Goal: Entertainment & Leisure: Consume media (video, audio)

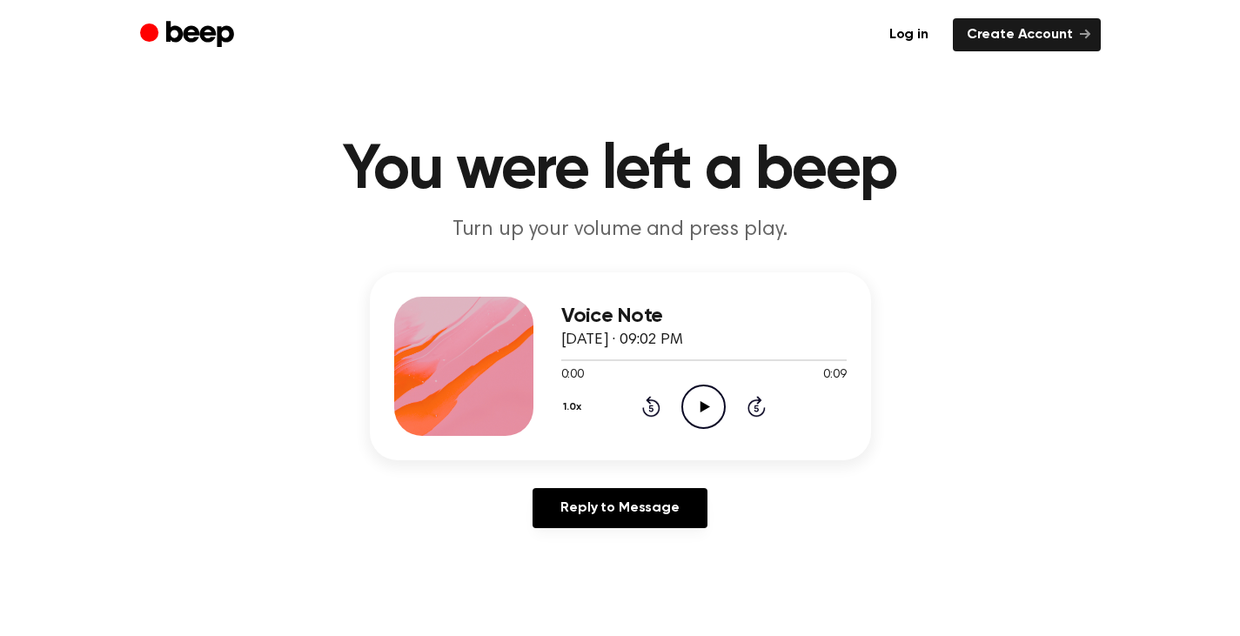
click at [702, 419] on icon "Play Audio" at bounding box center [703, 407] width 44 height 44
click at [705, 421] on icon "Play Audio" at bounding box center [703, 407] width 44 height 44
click at [705, 421] on icon "Pause Audio" at bounding box center [703, 407] width 44 height 44
click at [709, 417] on icon "Play Audio" at bounding box center [703, 407] width 44 height 44
click at [704, 413] on icon "Play Audio" at bounding box center [703, 407] width 44 height 44
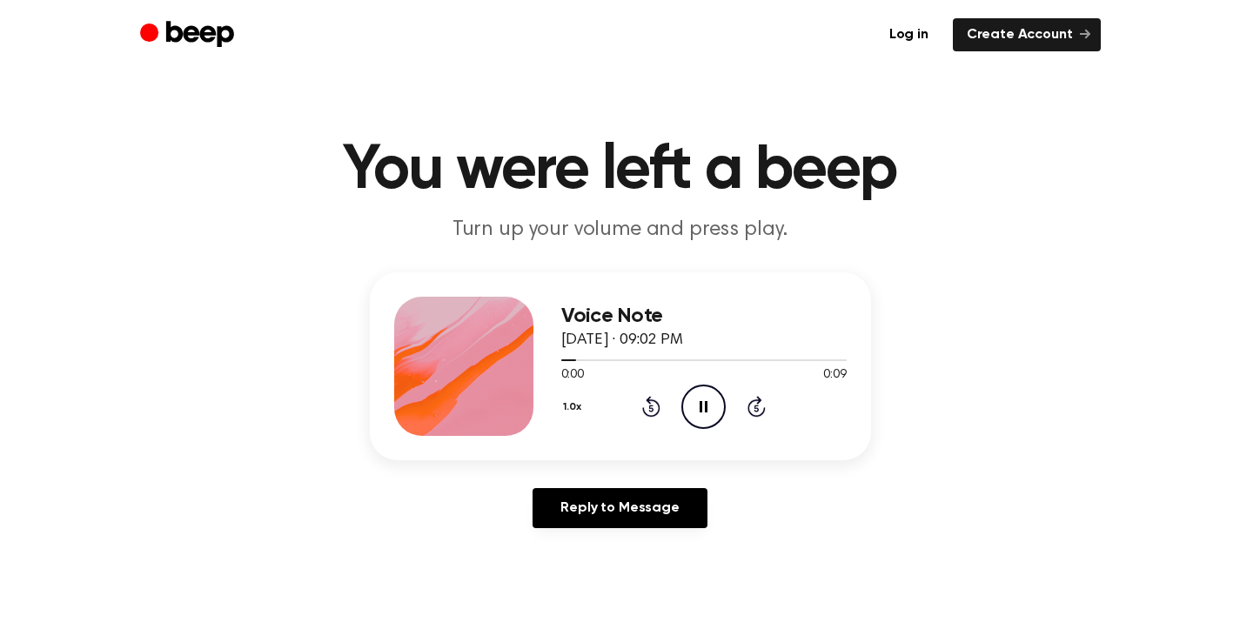
click at [704, 413] on icon "Pause Audio" at bounding box center [703, 407] width 44 height 44
click at [700, 416] on icon "Play Audio" at bounding box center [703, 407] width 44 height 44
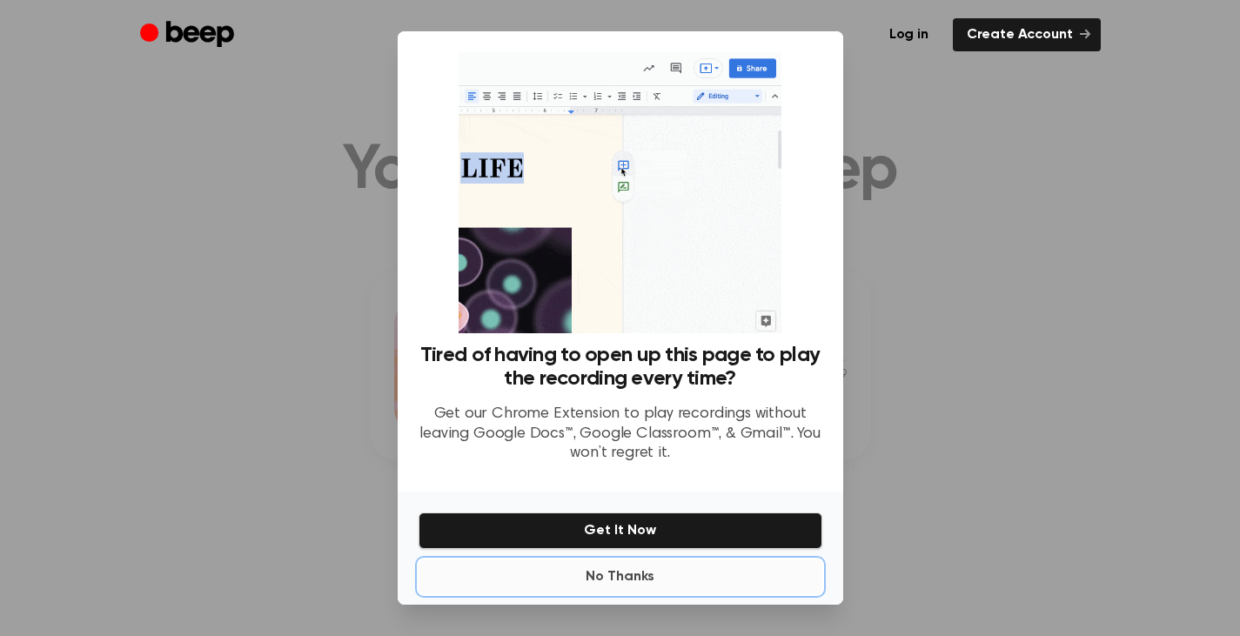
click at [627, 574] on button "No Thanks" at bounding box center [621, 577] width 404 height 35
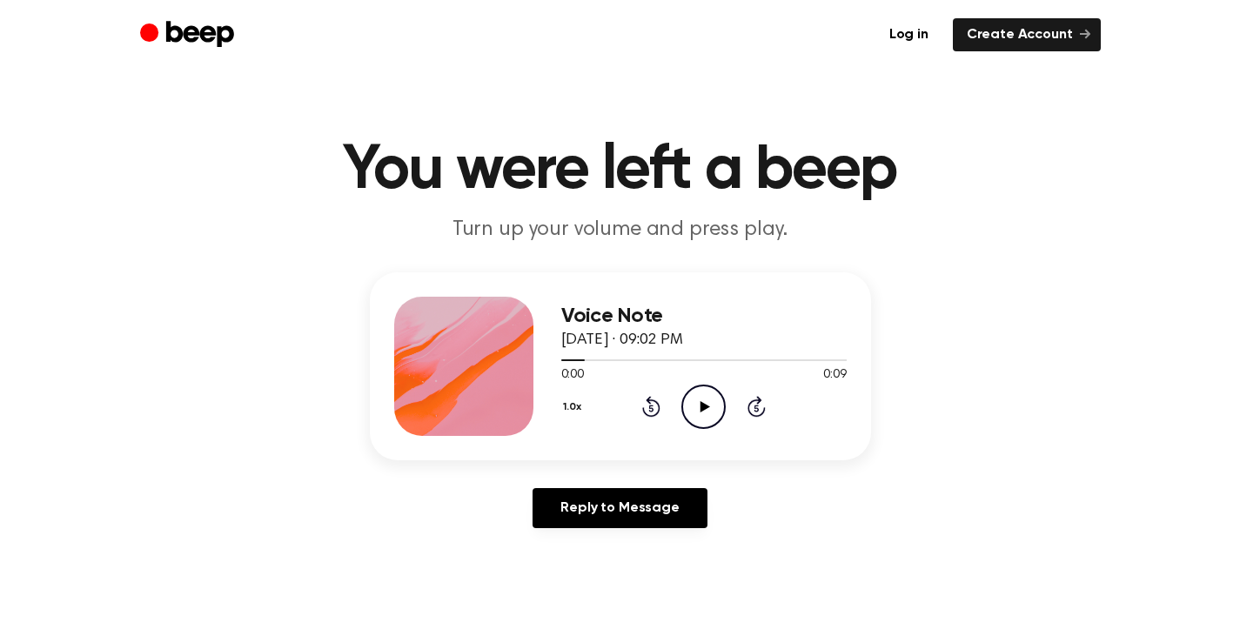
click at [699, 414] on icon "Play Audio" at bounding box center [703, 407] width 44 height 44
click at [1139, 229] on header "You were left a beep Turn up your volume and press play." at bounding box center [620, 191] width 1198 height 105
click at [694, 394] on icon "Play Audio" at bounding box center [703, 407] width 44 height 44
click at [688, 400] on icon "Play Audio" at bounding box center [703, 407] width 44 height 44
click at [694, 392] on icon "Play Audio" at bounding box center [703, 407] width 44 height 44
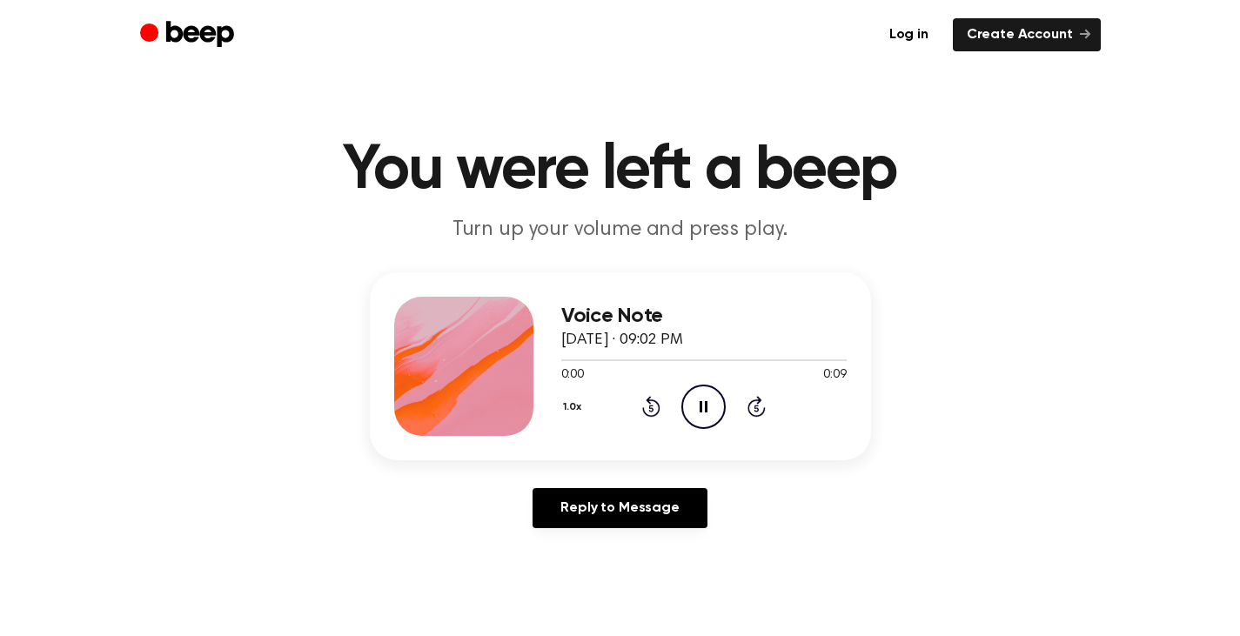
click at [694, 392] on icon "Pause Audio" at bounding box center [703, 407] width 44 height 44
click at [685, 386] on icon "Play Audio" at bounding box center [703, 407] width 44 height 44
click at [695, 392] on icon "Play Audio" at bounding box center [703, 407] width 44 height 44
click at [682, 401] on circle at bounding box center [703, 407] width 43 height 43
click at [667, 406] on div "1.0x Rewind 5 seconds Play Audio Skip 5 seconds" at bounding box center [703, 407] width 285 height 44
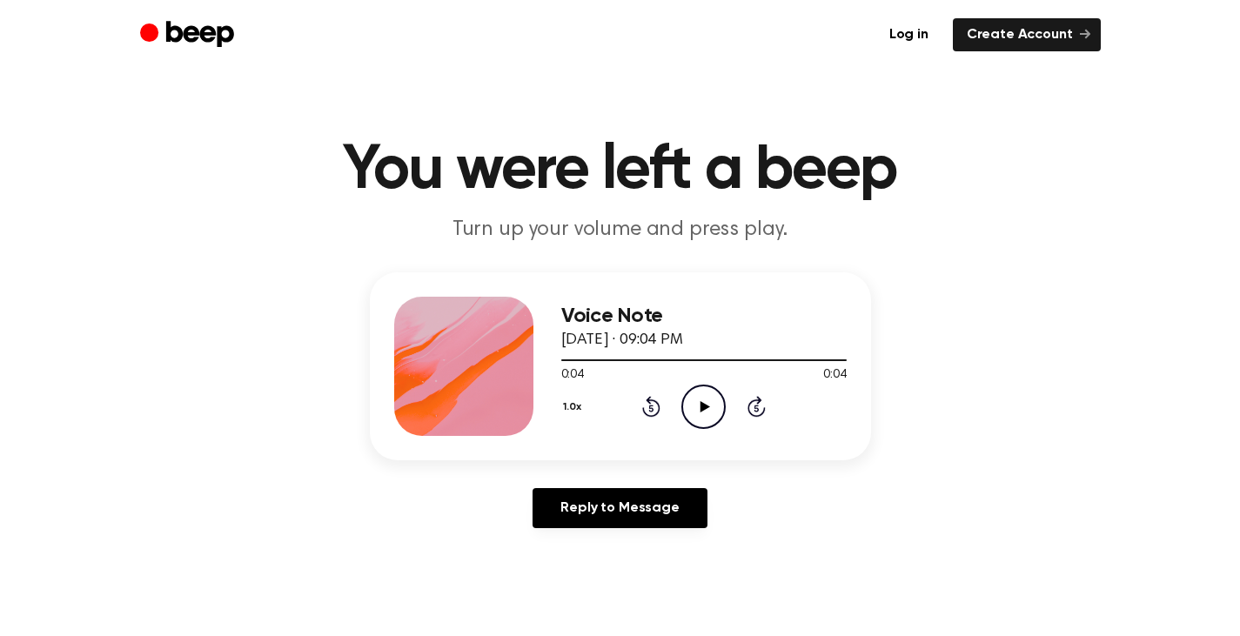
click at [681, 406] on div "1.0x Rewind 5 seconds Play Audio Skip 5 seconds" at bounding box center [703, 407] width 285 height 44
click at [691, 407] on icon "Play Audio" at bounding box center [703, 407] width 44 height 44
click at [708, 419] on icon "Play Audio" at bounding box center [703, 407] width 44 height 44
click at [704, 425] on icon "Play Audio" at bounding box center [703, 407] width 44 height 44
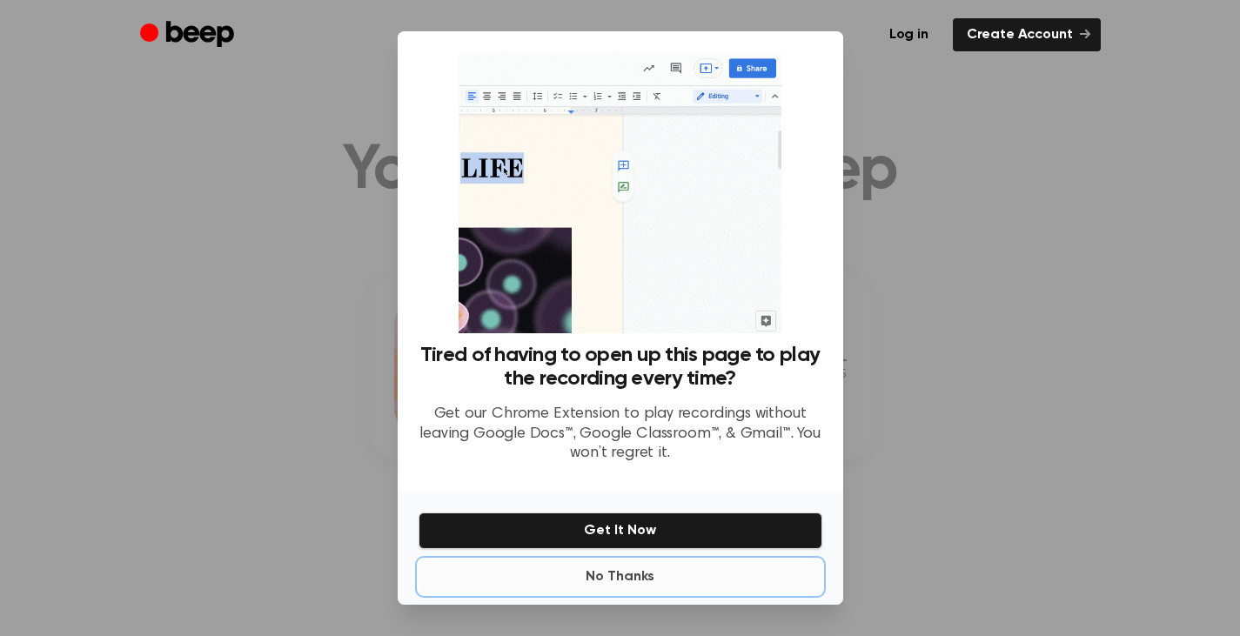
click at [619, 580] on button "No Thanks" at bounding box center [621, 577] width 404 height 35
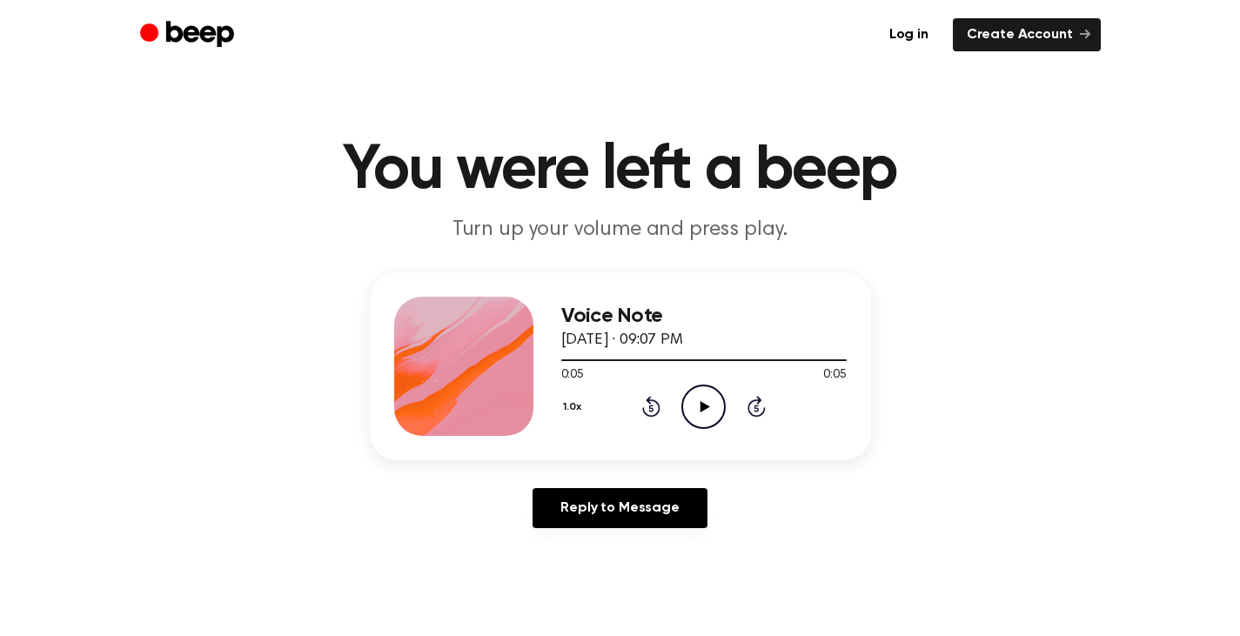
click at [716, 395] on icon "Play Audio" at bounding box center [703, 407] width 44 height 44
click at [685, 403] on icon "Play Audio" at bounding box center [703, 407] width 44 height 44
click at [712, 387] on icon "Play Audio" at bounding box center [703, 407] width 44 height 44
click at [705, 370] on div "0:00 0:05" at bounding box center [703, 375] width 285 height 18
click at [700, 389] on icon "Pause Audio" at bounding box center [703, 407] width 44 height 44
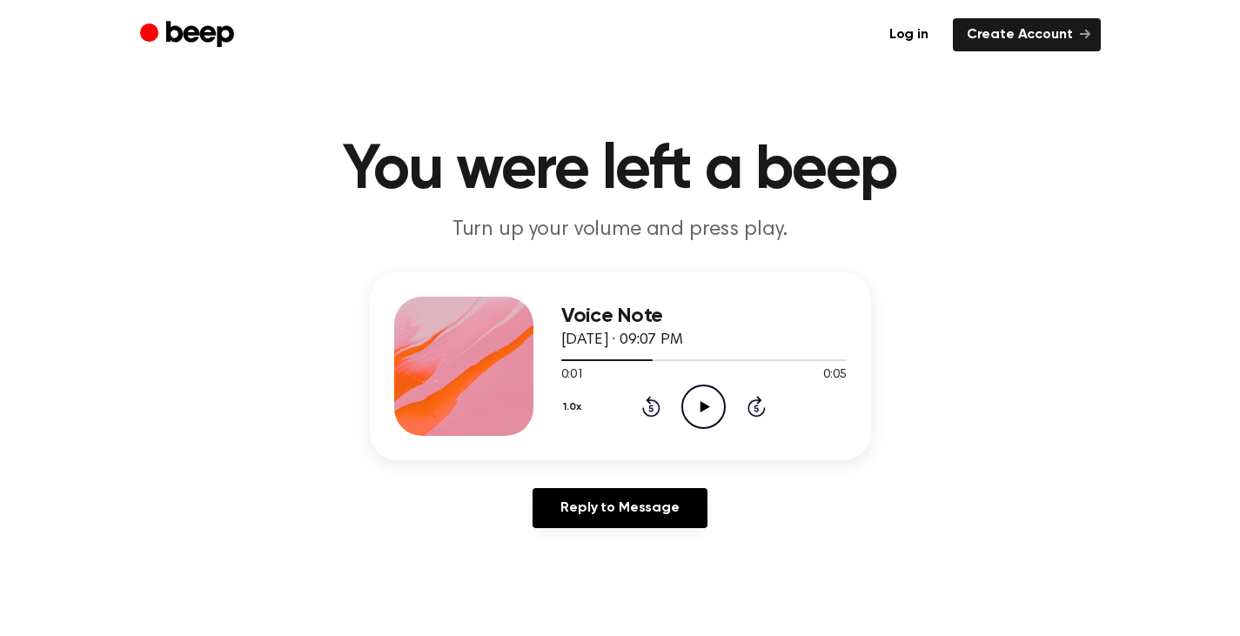
click at [665, 400] on div "1.0x Rewind 5 seconds Play Audio Skip 5 seconds" at bounding box center [703, 407] width 285 height 44
click at [654, 401] on icon at bounding box center [651, 406] width 18 height 21
click at [710, 392] on icon "Play Audio" at bounding box center [703, 407] width 44 height 44
click at [686, 401] on icon "Play Audio" at bounding box center [703, 407] width 44 height 44
click at [728, 411] on div "1.0x Rewind 5 seconds Play Audio Skip 5 seconds" at bounding box center [703, 407] width 285 height 44
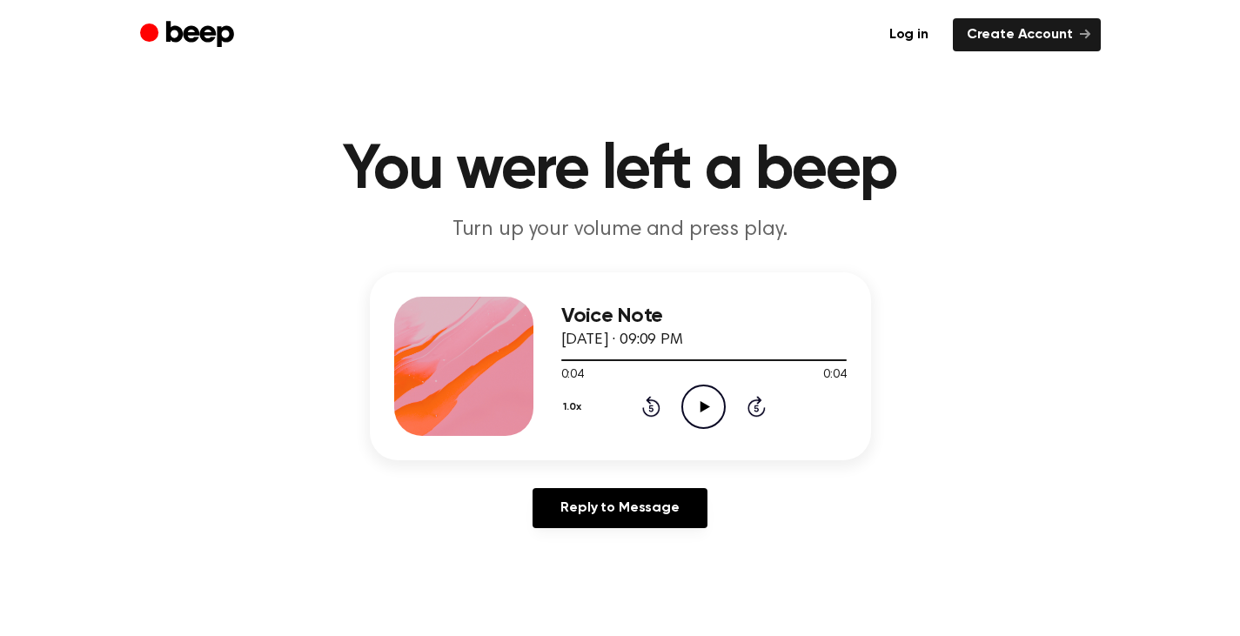
click at [716, 417] on icon "Play Audio" at bounding box center [703, 407] width 44 height 44
click at [576, 409] on button "1.0x" at bounding box center [574, 407] width 27 height 30
click at [587, 493] on li "0.8x" at bounding box center [594, 480] width 67 height 32
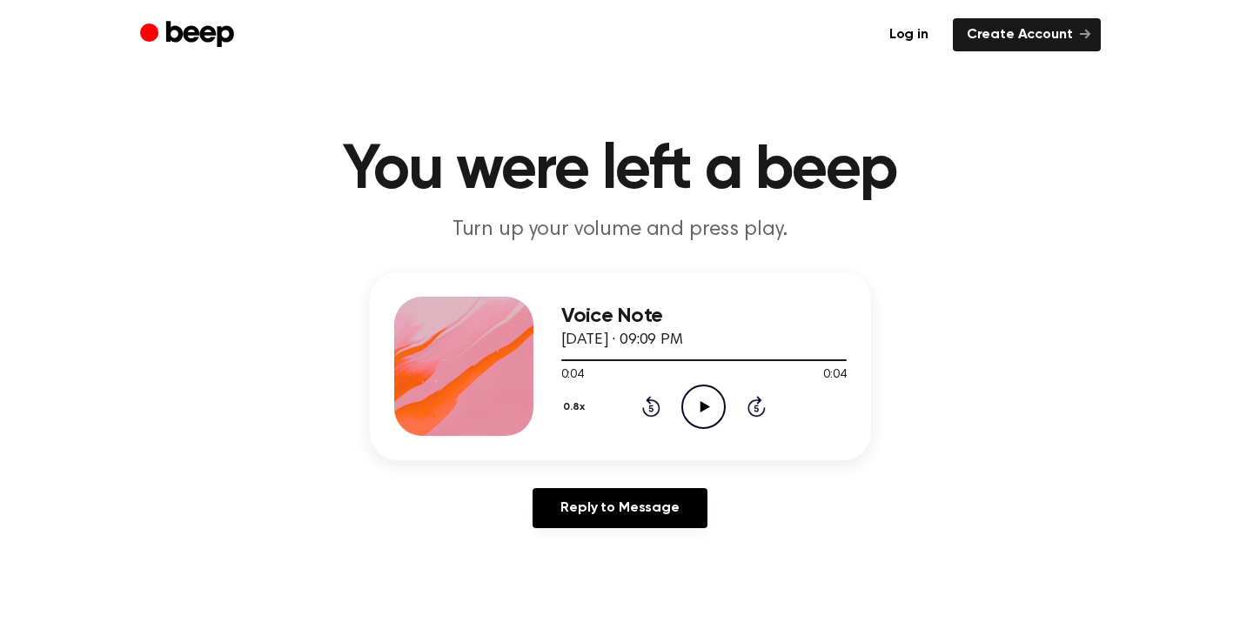
click at [695, 412] on icon "Play Audio" at bounding box center [703, 407] width 44 height 44
click at [685, 416] on circle at bounding box center [703, 407] width 43 height 43
click at [693, 416] on icon "Play Audio" at bounding box center [703, 407] width 44 height 44
click at [676, 400] on div "0.8x Rewind 5 seconds Play Audio Skip 5 seconds" at bounding box center [703, 407] width 285 height 44
click at [683, 403] on icon "Play Audio" at bounding box center [703, 407] width 44 height 44
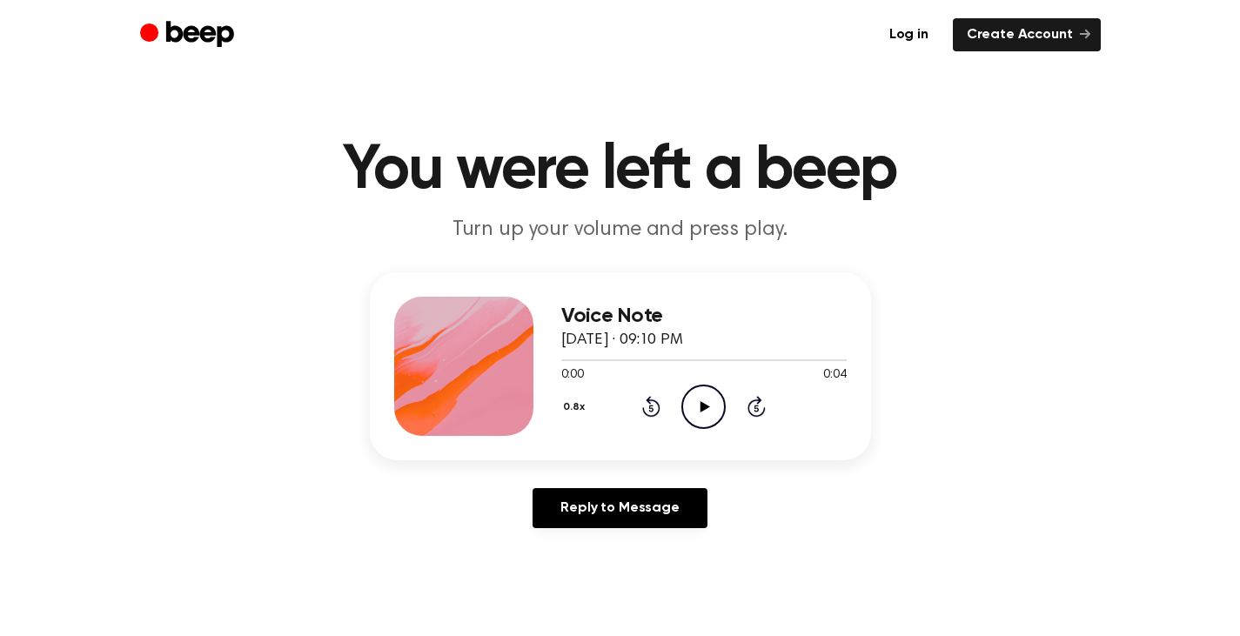
click at [718, 403] on icon "Play Audio" at bounding box center [703, 407] width 44 height 44
click at [706, 413] on icon "Play Audio" at bounding box center [703, 407] width 44 height 44
click at [677, 420] on div "0.8x Rewind 5 seconds Play Audio Skip 5 seconds" at bounding box center [703, 407] width 285 height 44
click at [684, 418] on icon "Play Audio" at bounding box center [703, 407] width 44 height 44
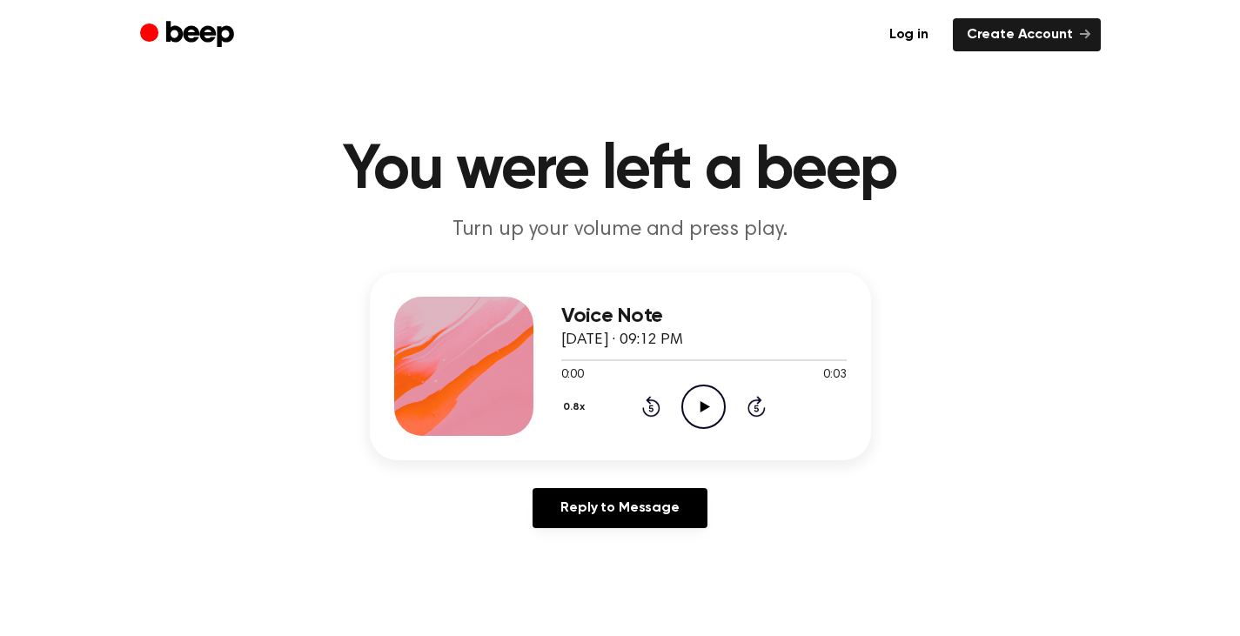
click at [721, 395] on circle at bounding box center [703, 407] width 43 height 43
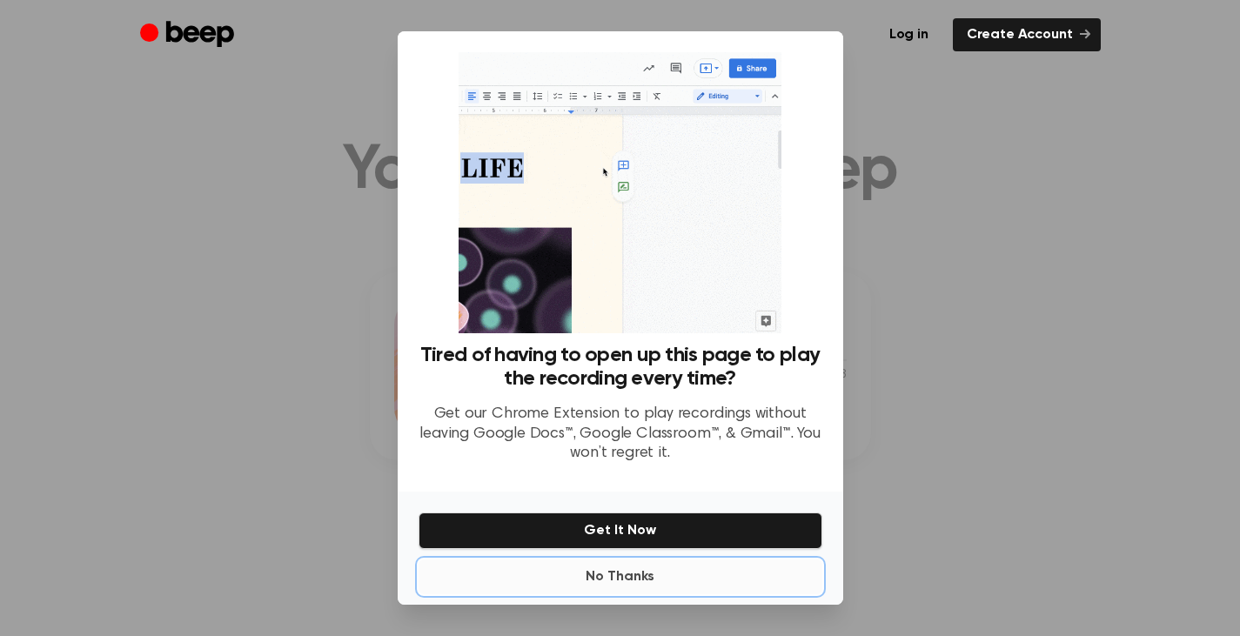
click at [648, 586] on button "No Thanks" at bounding box center [621, 577] width 404 height 35
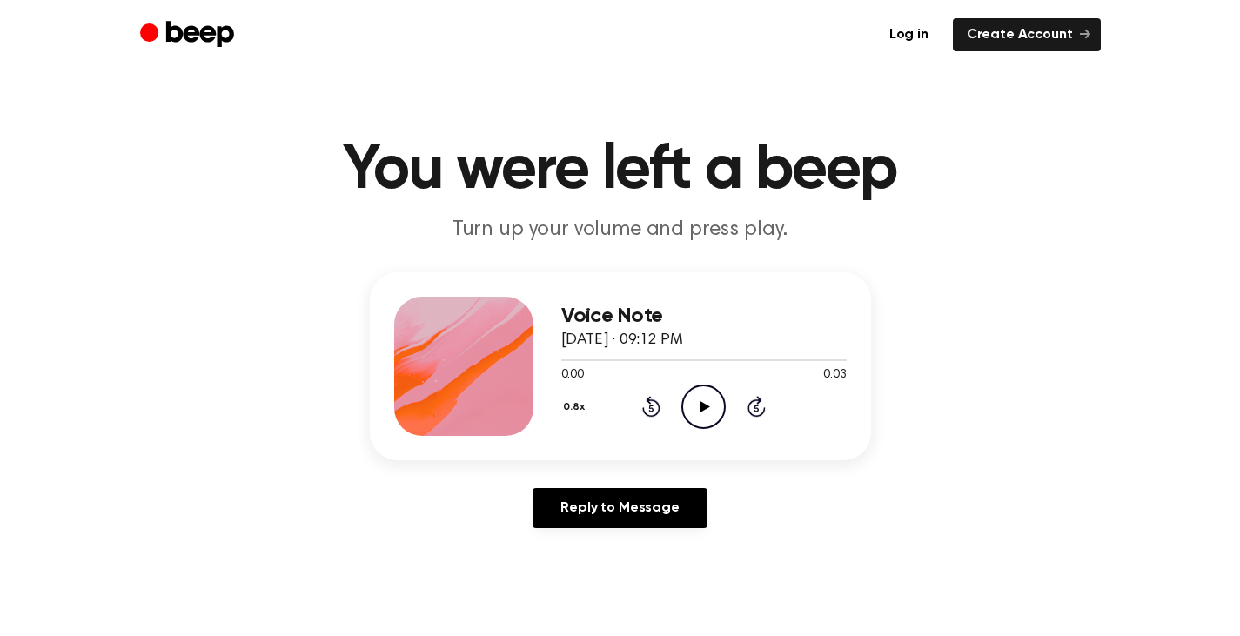
click at [702, 418] on icon "Play Audio" at bounding box center [703, 407] width 44 height 44
click at [701, 396] on icon "Play Audio" at bounding box center [703, 407] width 44 height 44
click at [713, 406] on icon "Play Audio" at bounding box center [703, 407] width 44 height 44
